Goal: Information Seeking & Learning: Learn about a topic

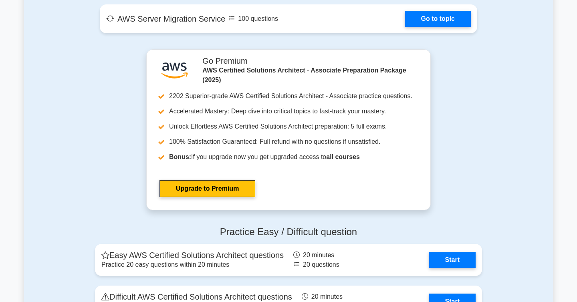
scroll to position [1529, 0]
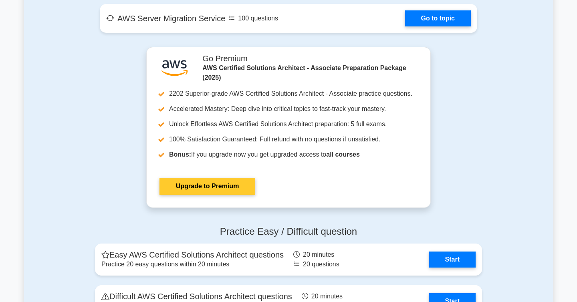
click at [231, 192] on link "Upgrade to Premium" at bounding box center [207, 186] width 96 height 17
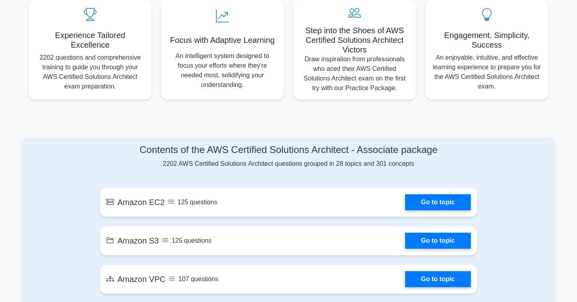
scroll to position [307, 0]
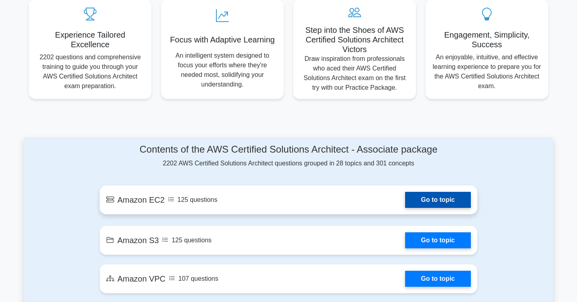
click at [434, 201] on link "Go to topic" at bounding box center [438, 200] width 66 height 16
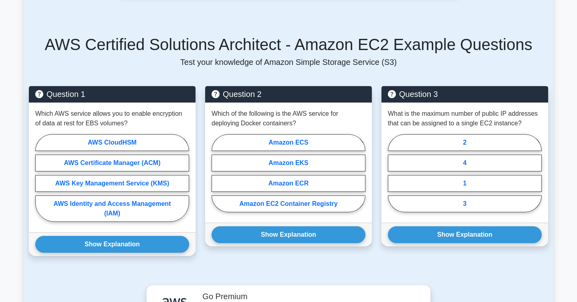
scroll to position [460, 0]
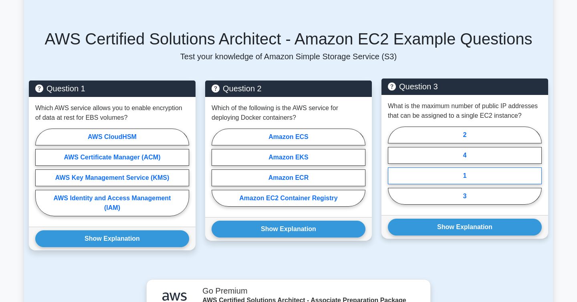
click at [468, 172] on label "1" at bounding box center [465, 176] width 154 height 17
click at [393, 171] on input "1" at bounding box center [390, 168] width 5 height 5
radio input "true"
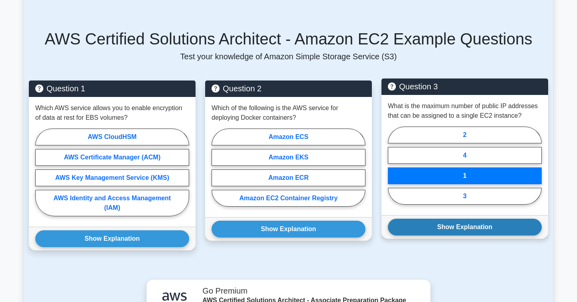
click at [466, 226] on button "Show Explanation" at bounding box center [465, 227] width 154 height 17
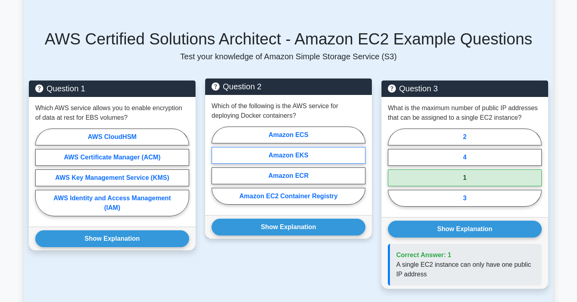
click at [305, 159] on label "Amazon EKS" at bounding box center [289, 155] width 154 height 17
click at [217, 166] on input "Amazon EKS" at bounding box center [214, 168] width 5 height 5
radio input "true"
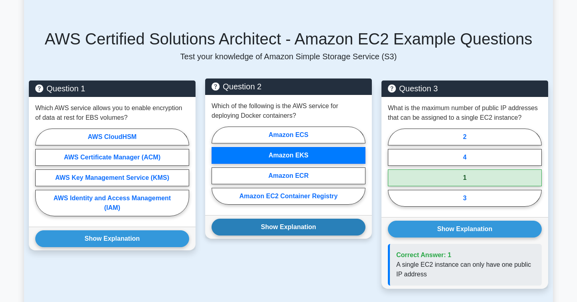
click at [305, 226] on button "Show Explanation" at bounding box center [289, 227] width 154 height 17
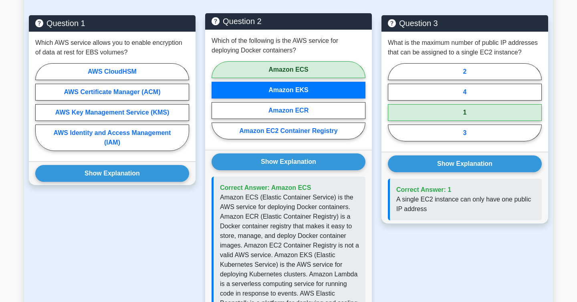
scroll to position [529, 0]
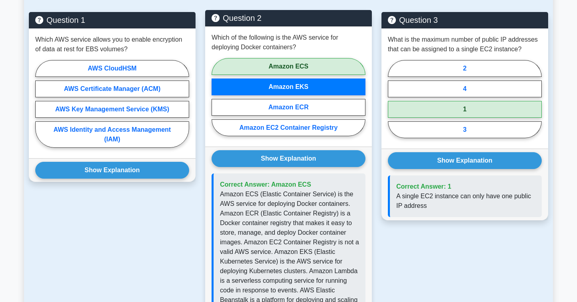
click at [289, 64] on label "Amazon ECS" at bounding box center [289, 66] width 154 height 17
click at [217, 97] on input "Amazon ECS" at bounding box center [214, 99] width 5 height 5
radio input "true"
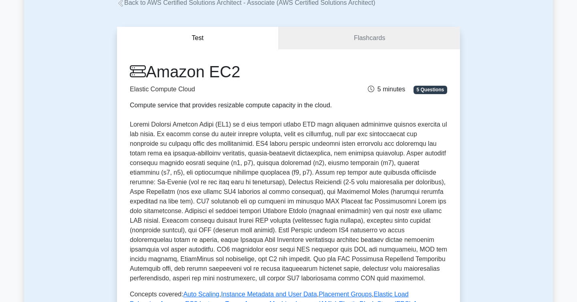
scroll to position [0, 0]
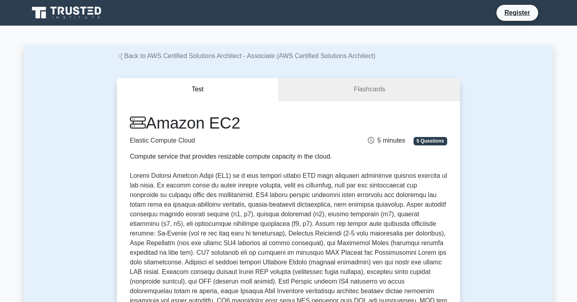
click at [345, 88] on link "Flashcards" at bounding box center [369, 89] width 181 height 23
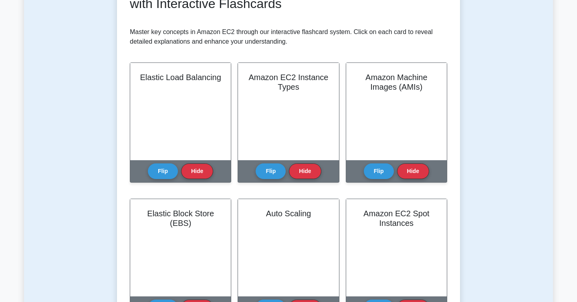
scroll to position [140, 0]
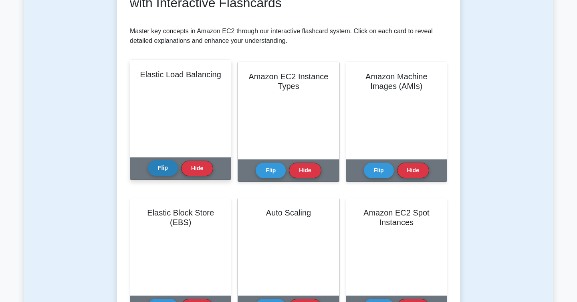
click at [168, 172] on button "Flip" at bounding box center [163, 168] width 30 height 16
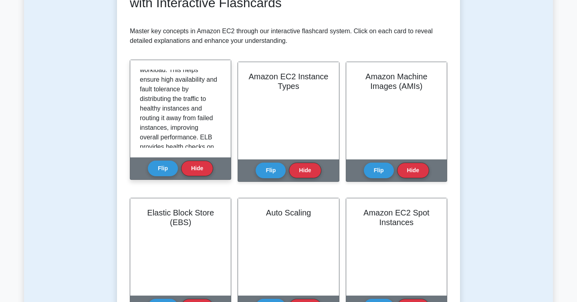
scroll to position [0, 0]
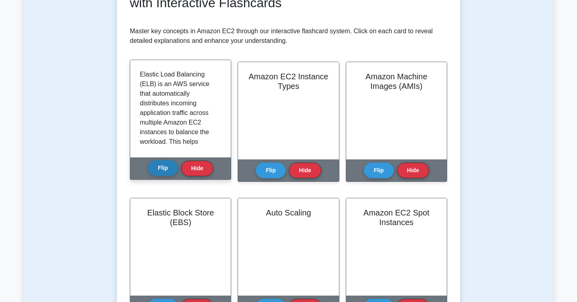
click at [166, 169] on button "Flip" at bounding box center [163, 168] width 30 height 16
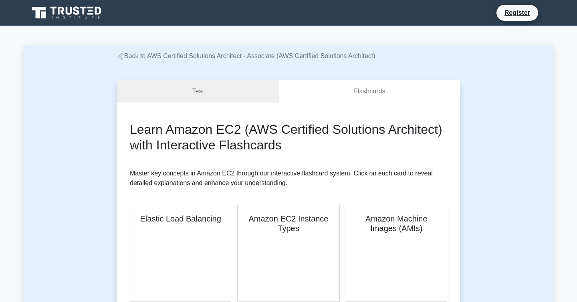
click at [176, 55] on link "Back to AWS Certified Solutions Architect - Associate (AWS Certified Solutions …" at bounding box center [246, 55] width 258 height 7
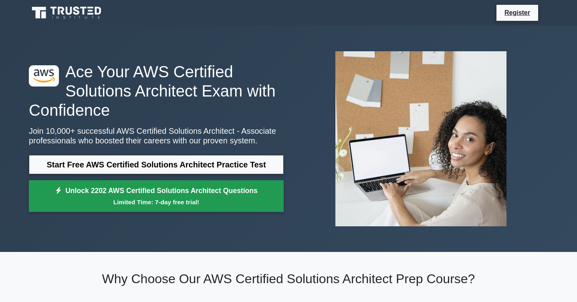
click at [190, 193] on link "Unlock 2202 AWS Certified Solutions Architect Questions Limited Time: 7-day fre…" at bounding box center [156, 196] width 255 height 32
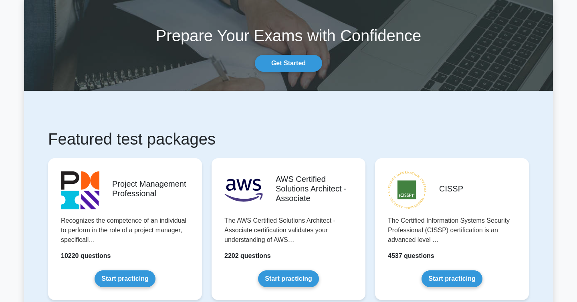
scroll to position [97, 0]
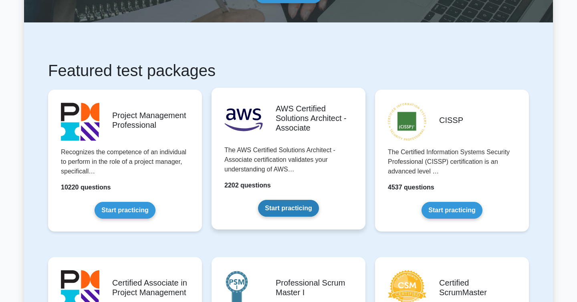
click at [258, 200] on link "Start practicing" at bounding box center [288, 208] width 61 height 17
